Goal: Obtain resource: Download file/media

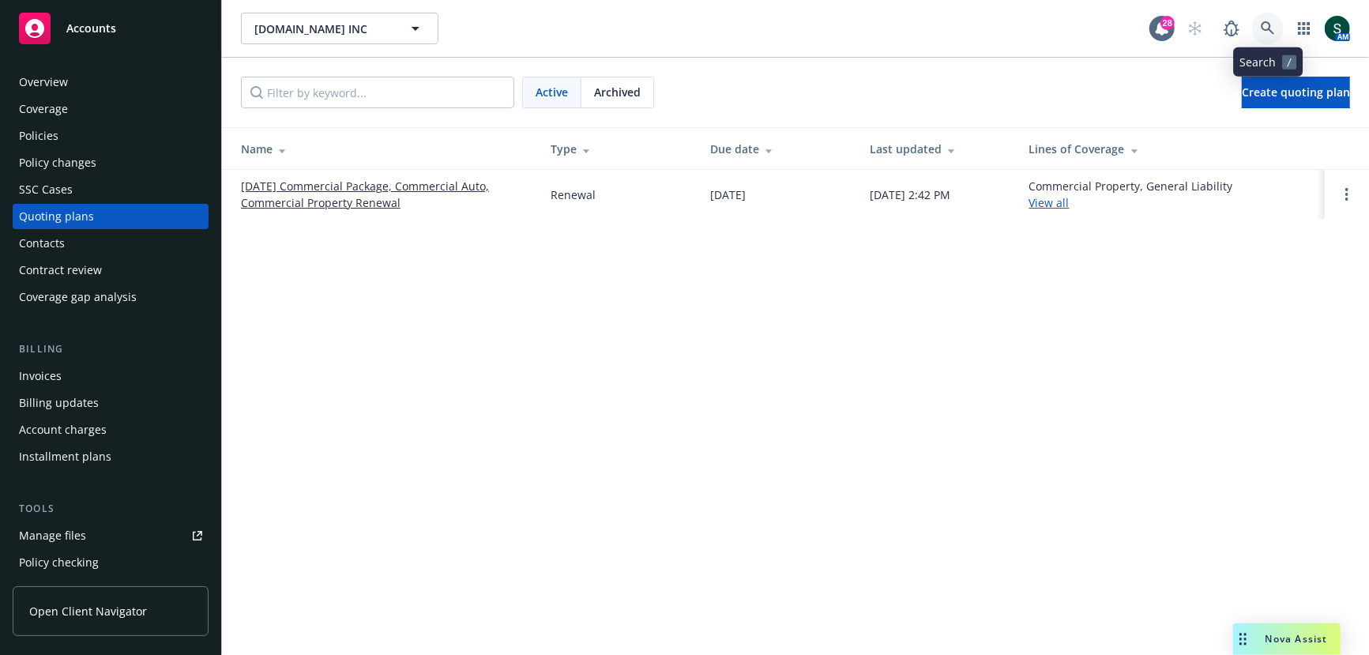
click at [1265, 33] on icon at bounding box center [1267, 28] width 14 height 14
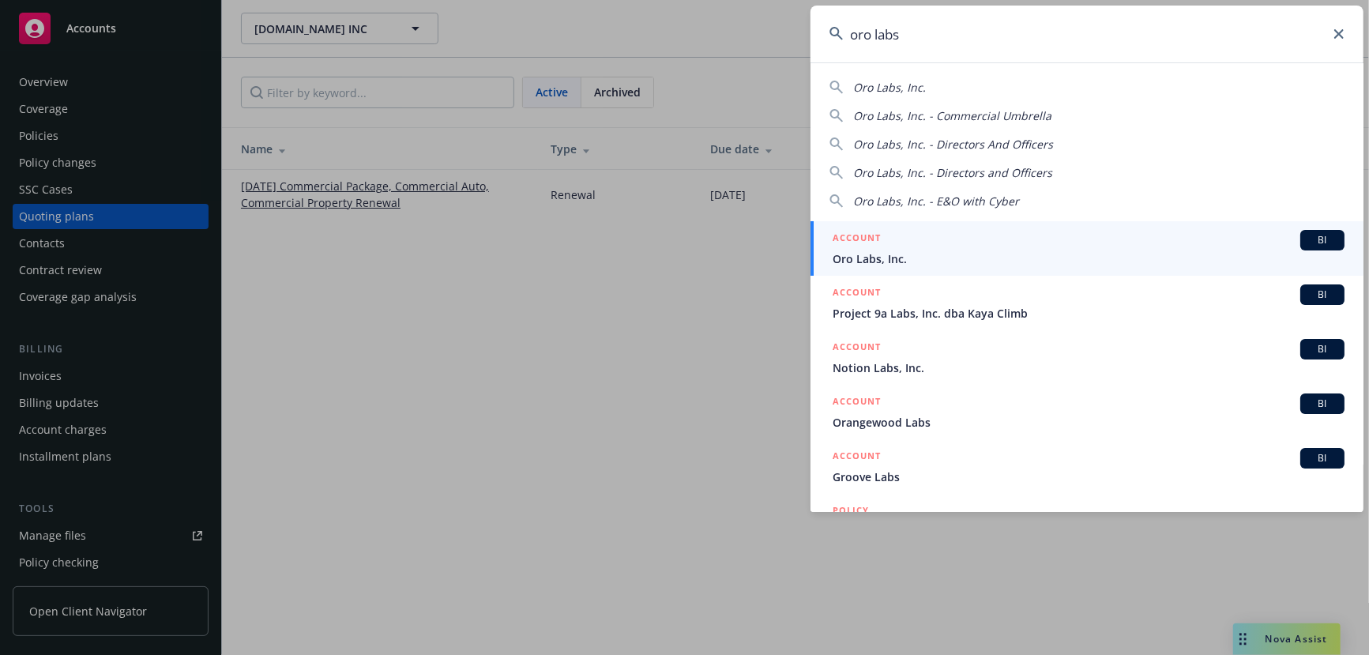
type input "oro labs"
click at [870, 246] on h5 "ACCOUNT" at bounding box center [856, 239] width 48 height 19
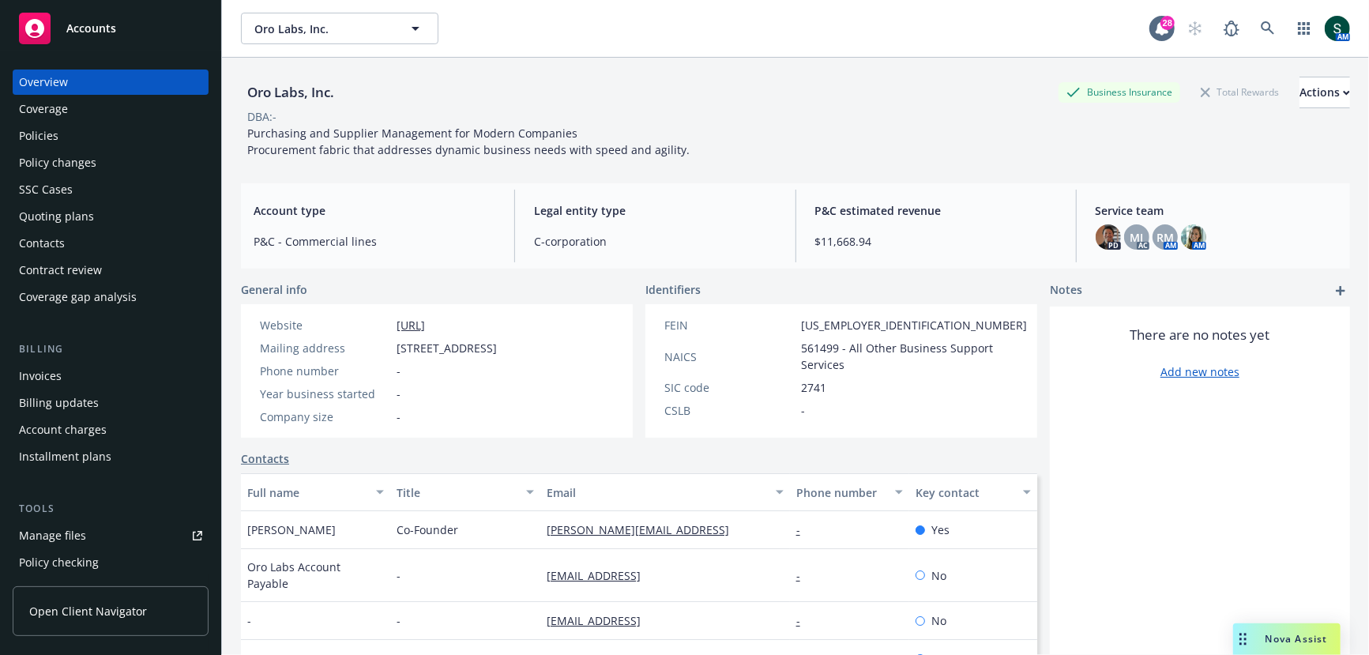
click at [57, 148] on div "Policies" at bounding box center [38, 135] width 39 height 25
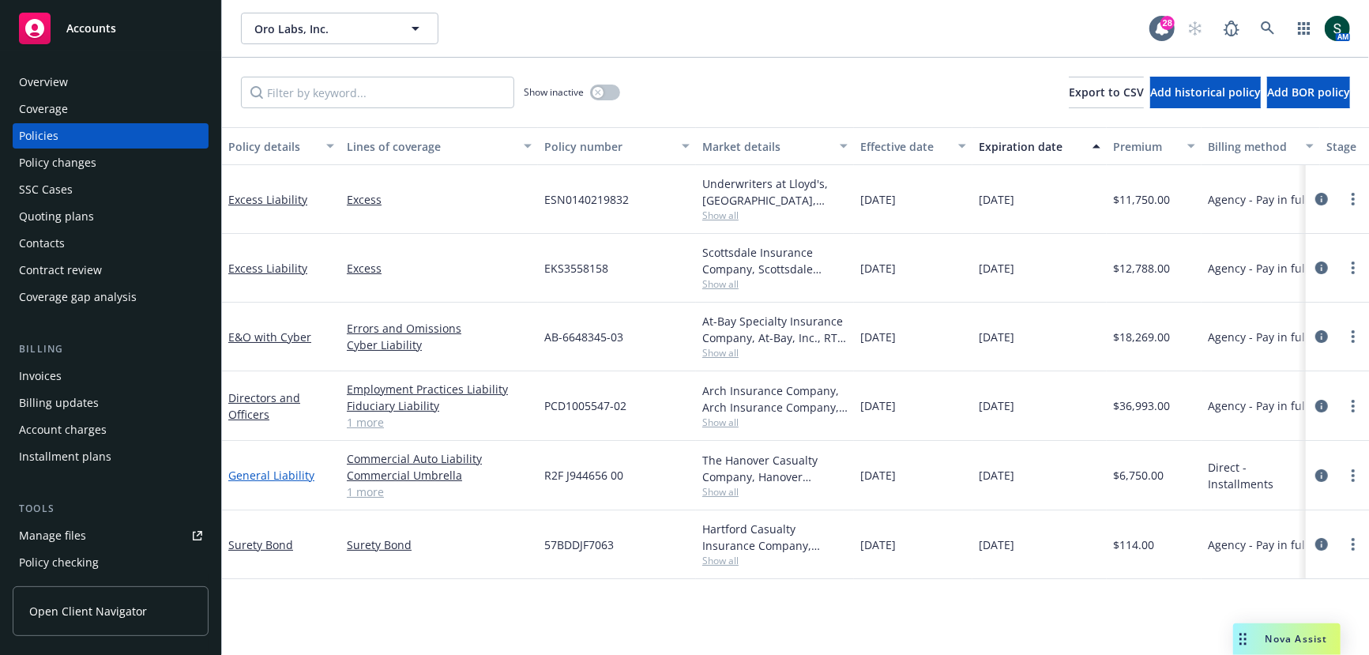
click at [268, 473] on link "General Liability" at bounding box center [271, 474] width 86 height 15
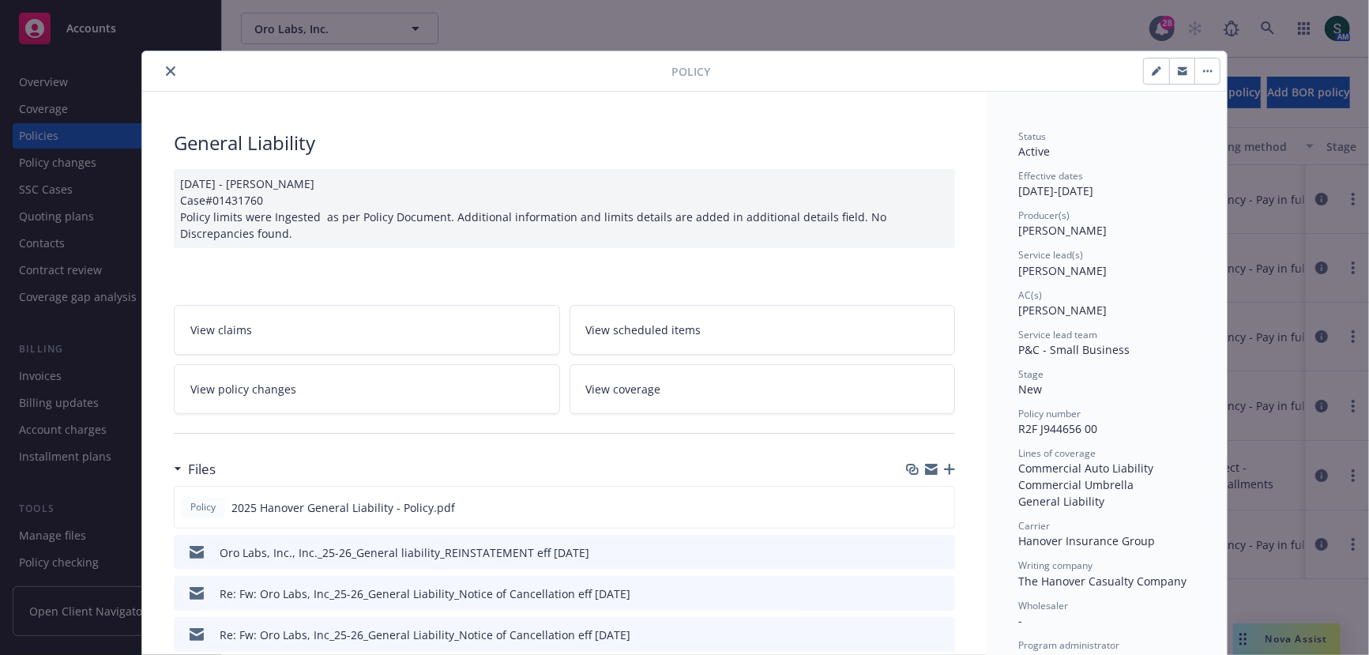
scroll to position [35, 0]
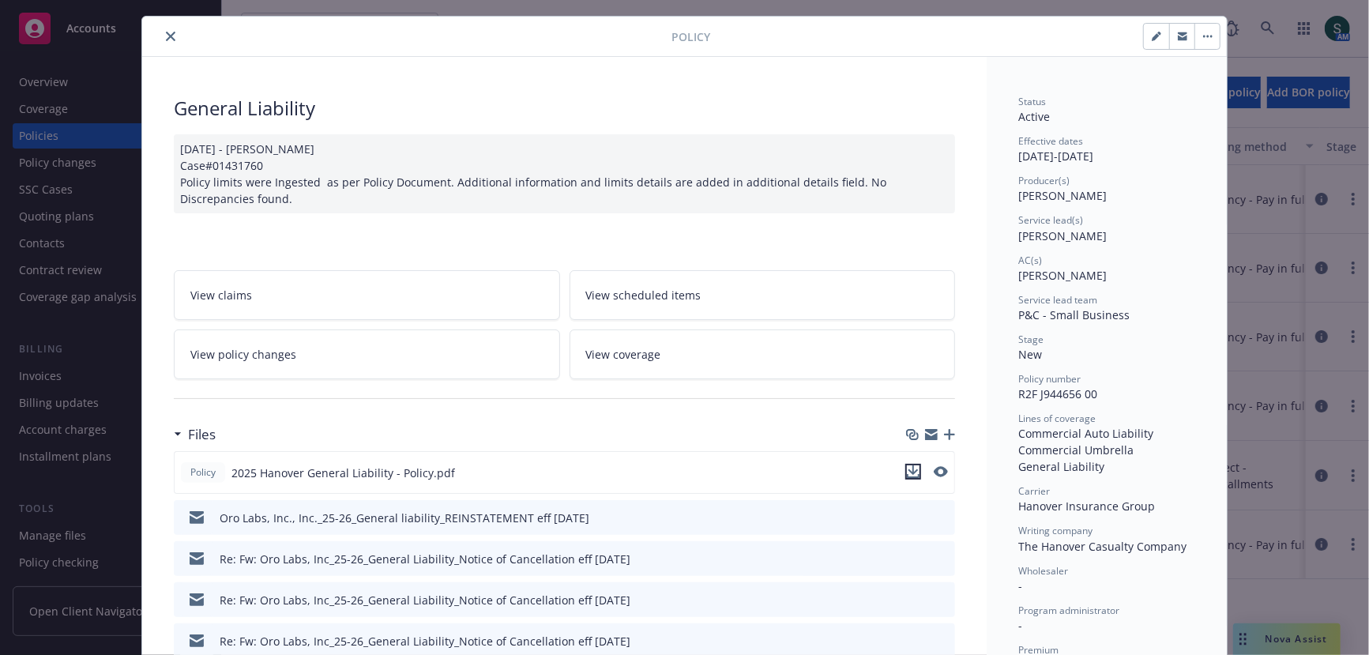
click at [909, 466] on icon "download file" at bounding box center [913, 471] width 13 height 13
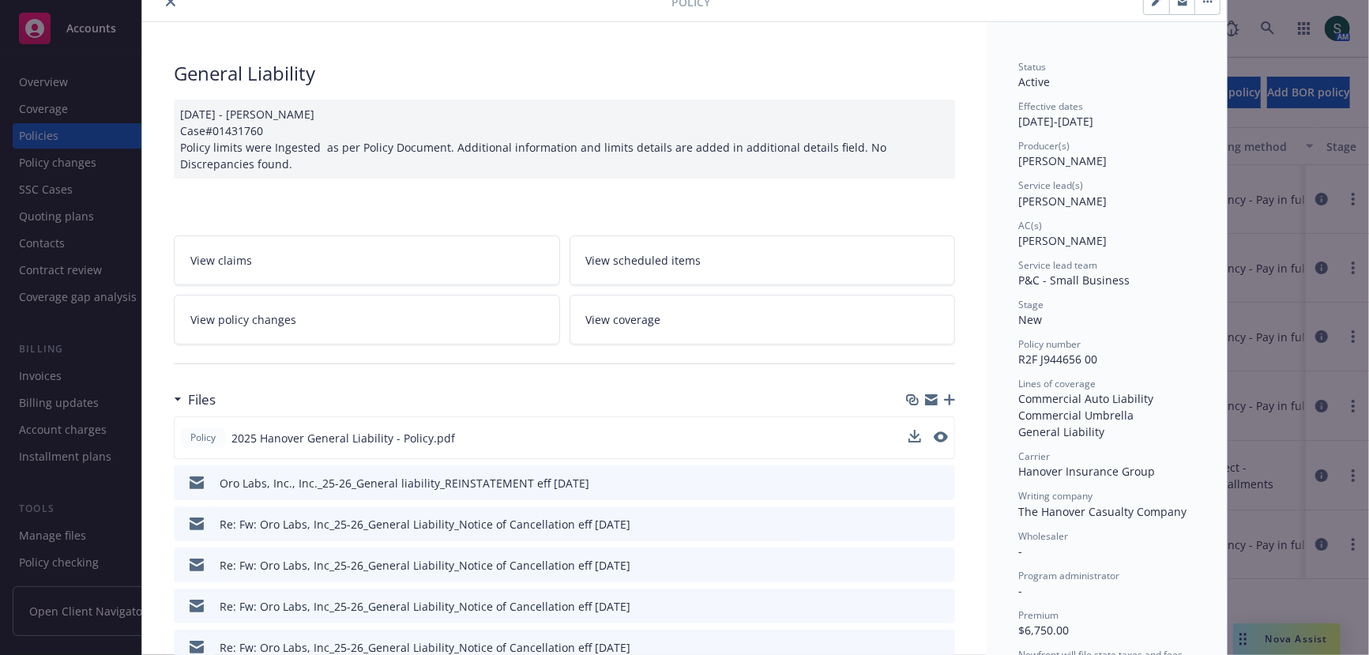
scroll to position [0, 0]
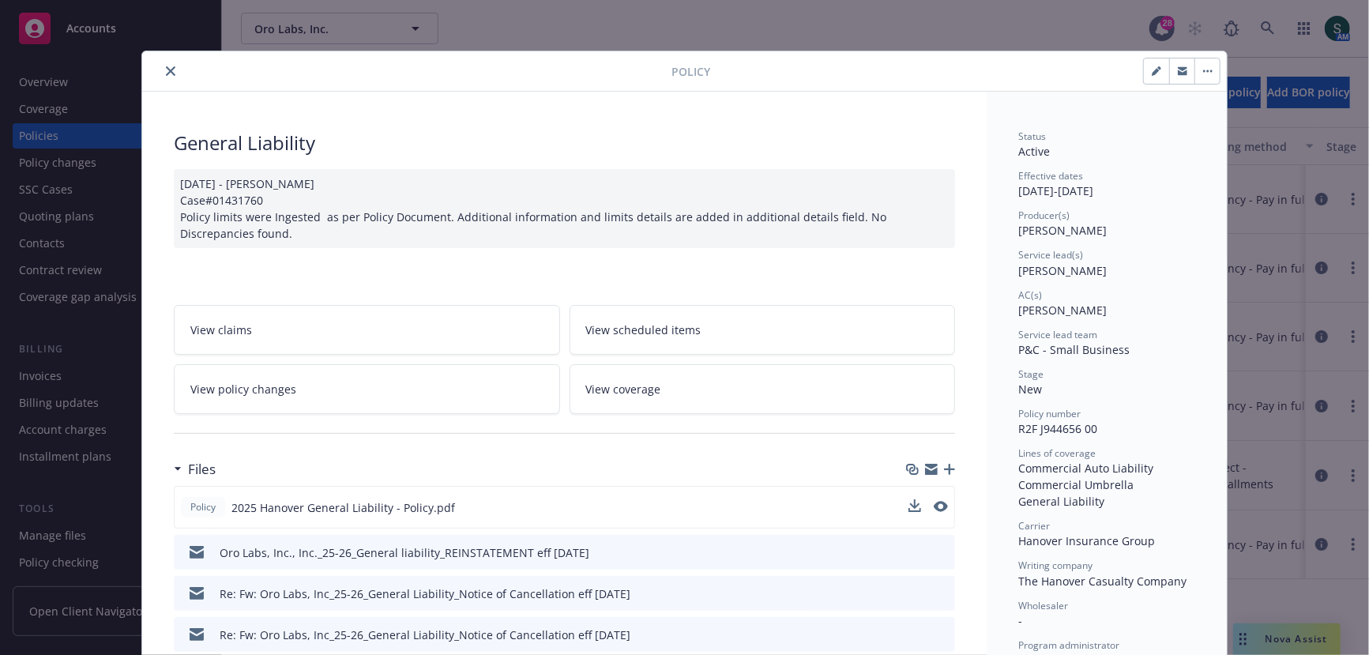
click at [170, 71] on icon "close" at bounding box center [170, 70] width 9 height 9
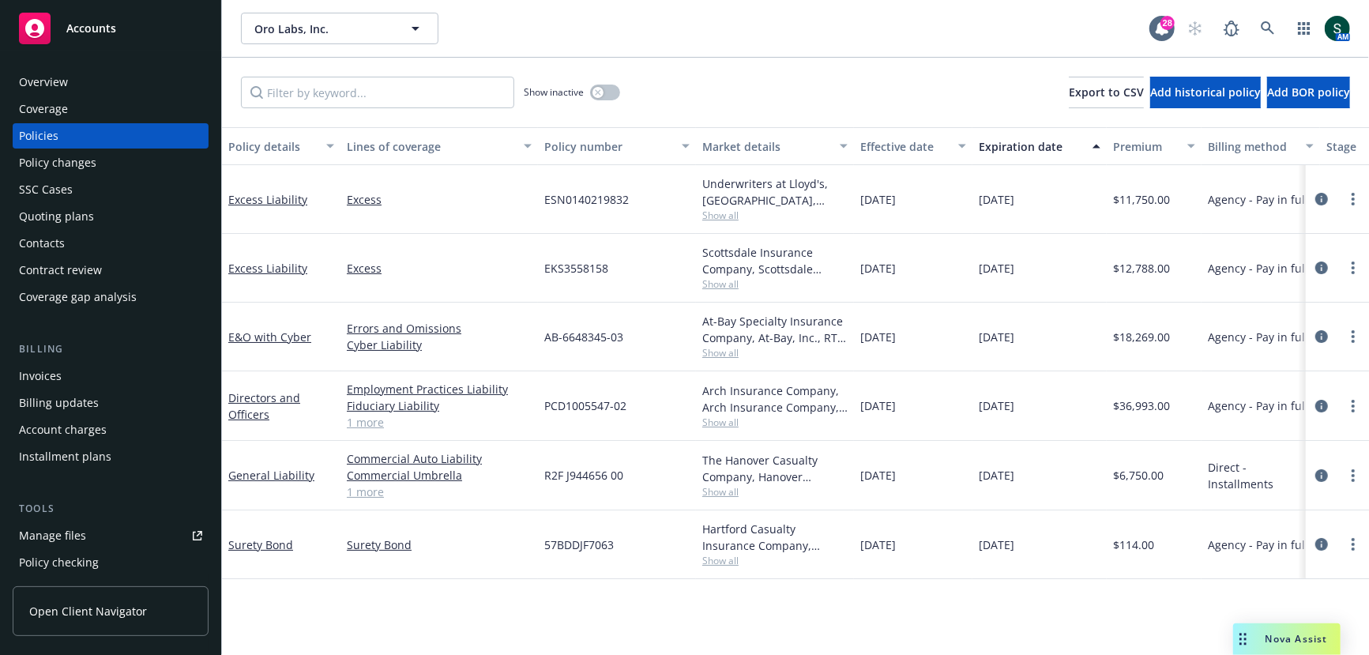
click at [366, 494] on link "1 more" at bounding box center [439, 491] width 185 height 17
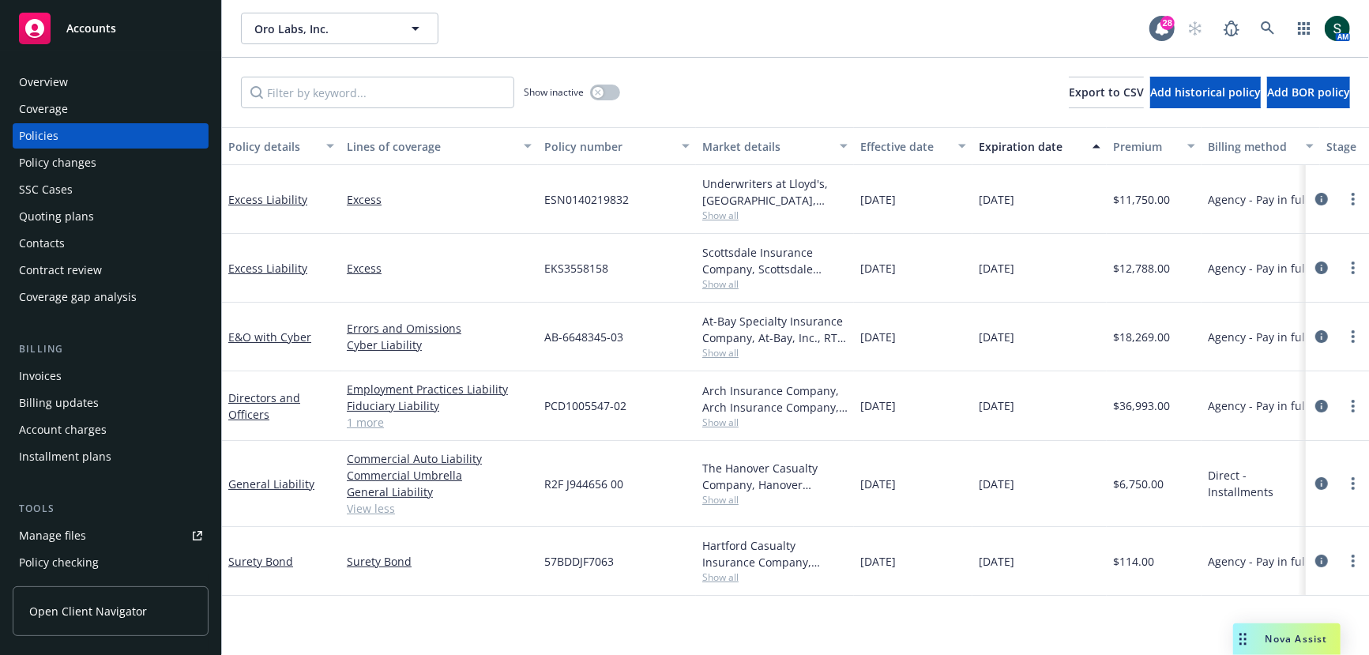
click at [376, 512] on link "View less" at bounding box center [439, 508] width 185 height 17
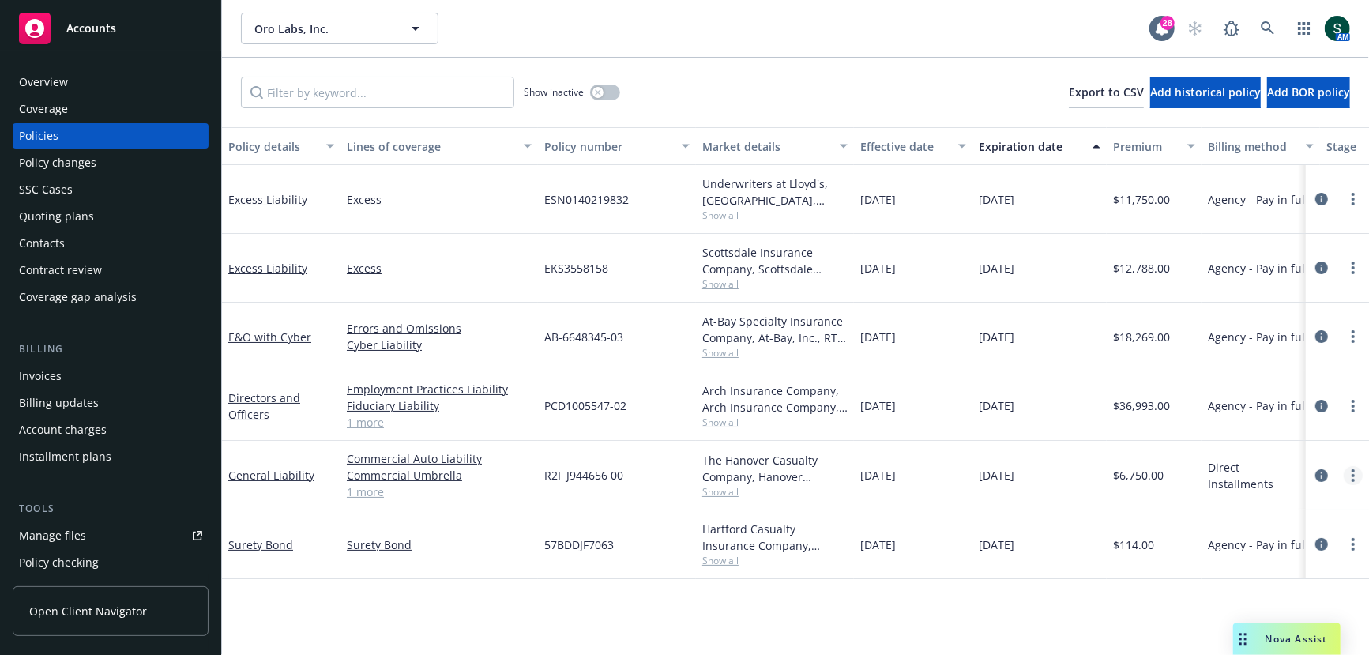
click at [1351, 469] on icon "more" at bounding box center [1352, 475] width 3 height 13
click at [1284, 410] on link "Copy logging email" at bounding box center [1270, 409] width 186 height 32
